Goal: Information Seeking & Learning: Learn about a topic

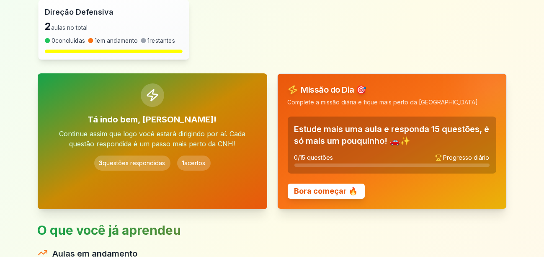
scroll to position [167, 0]
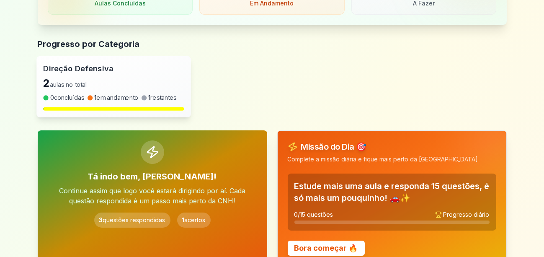
click at [95, 99] on span "1 em andamento" at bounding box center [116, 97] width 44 height 8
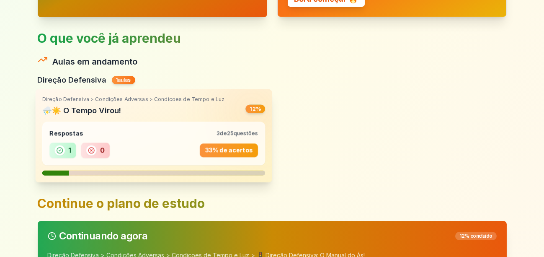
scroll to position [419, 0]
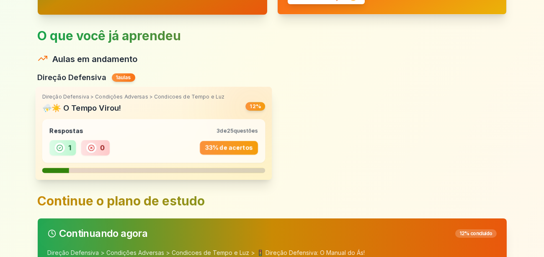
click at [85, 112] on h4 "⛈️☀️ O Tempo Virou!" at bounding box center [144, 108] width 204 height 12
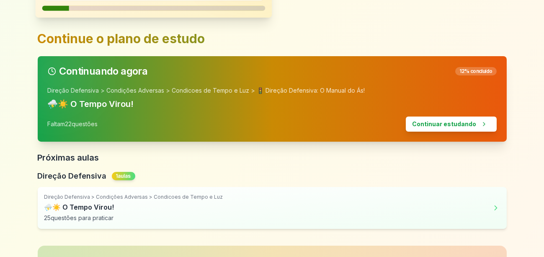
scroll to position [628, 0]
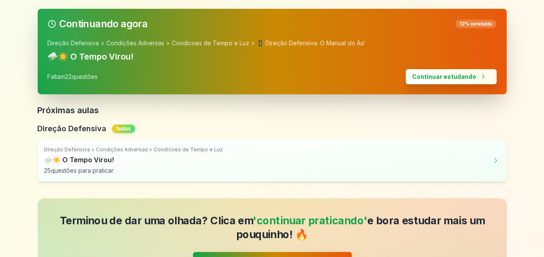
click at [444, 77] on button "Continuar estudando" at bounding box center [451, 76] width 91 height 15
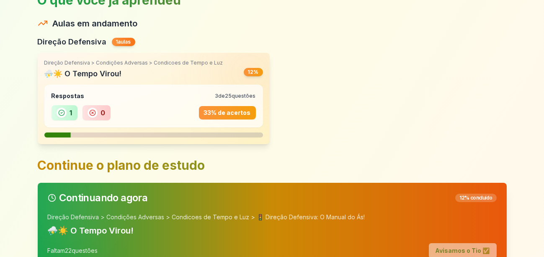
scroll to position [561, 0]
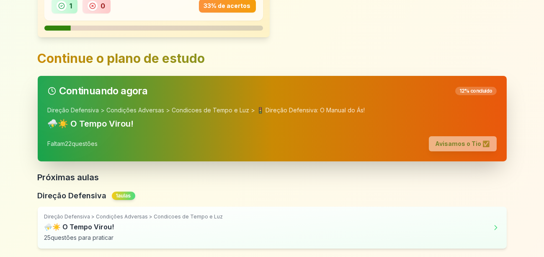
drag, startPoint x: 104, startPoint y: 107, endPoint x: 201, endPoint y: 145, distance: 103.8
click at [201, 145] on div "Direção Defensiva > Condições Adversas > Condicoes de Tempo e Luz > 🚦 Direção D…" at bounding box center [272, 133] width 469 height 55
click at [203, 160] on div "Direção Defensiva > Condições Adversas > Condicoes de Tempo e Luz > 🚦 Direção D…" at bounding box center [272, 133] width 469 height 55
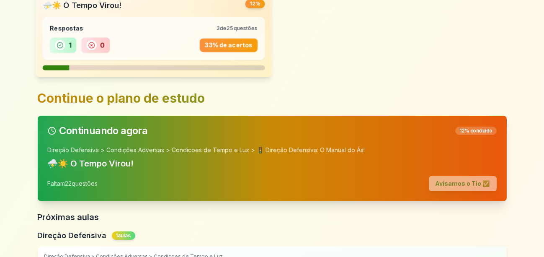
scroll to position [477, 0]
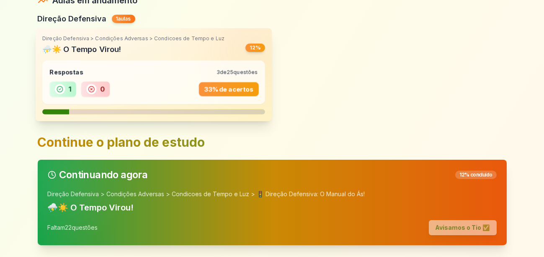
click at [211, 90] on div "33 % de acertos" at bounding box center [228, 89] width 60 height 14
drag, startPoint x: 162, startPoint y: 63, endPoint x: 205, endPoint y: 91, distance: 52.0
click at [162, 66] on div "Respostas 3 de 25 questões 1 0 33 % de acertos" at bounding box center [153, 82] width 223 height 44
click at [224, 92] on div "33 % de acertos" at bounding box center [228, 89] width 61 height 14
click at [219, 75] on div "Respostas 3 de 25 questões" at bounding box center [153, 72] width 209 height 8
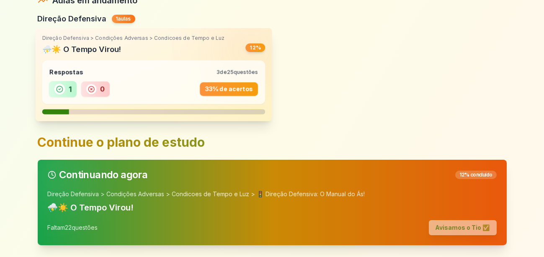
click at [65, 93] on div "1" at bounding box center [63, 89] width 28 height 16
click at [73, 104] on div "Respostas 3 de 25 questões 1 0 33 % de acertos" at bounding box center [153, 87] width 223 height 54
click at [53, 44] on h4 "⛈️☀️ O Tempo Virou!" at bounding box center [144, 49] width 204 height 12
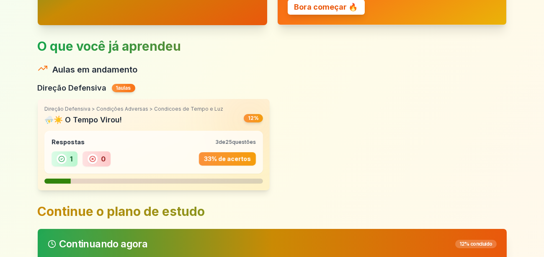
scroll to position [394, 0]
